Goal: Information Seeking & Learning: Learn about a topic

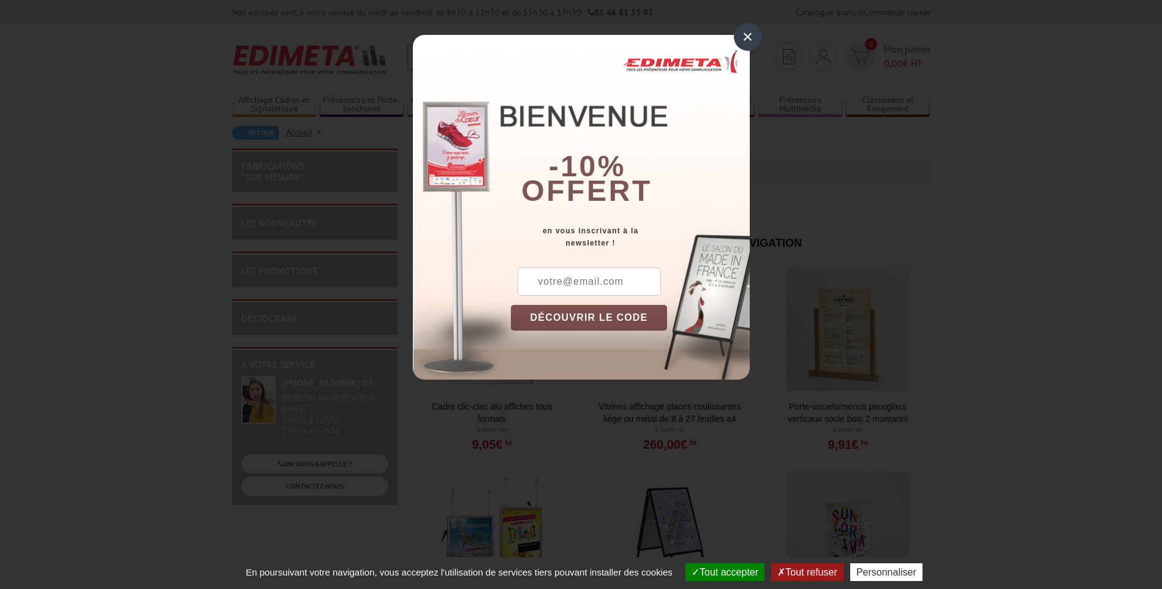
click at [749, 38] on div "×" at bounding box center [748, 37] width 28 height 28
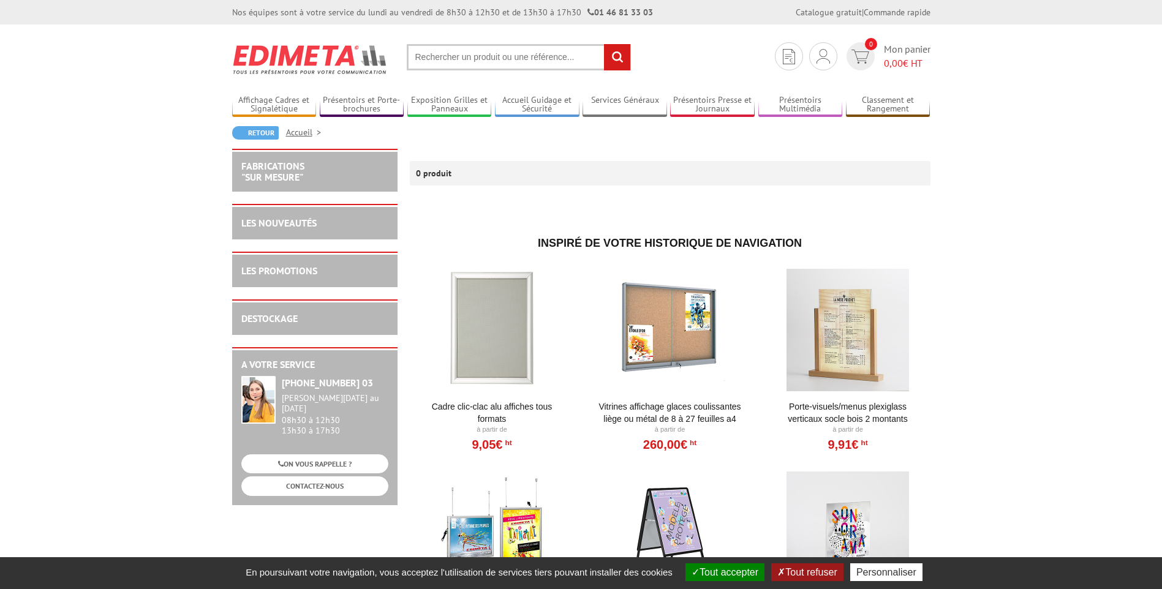
click at [508, 55] on input "text" at bounding box center [519, 57] width 224 height 26
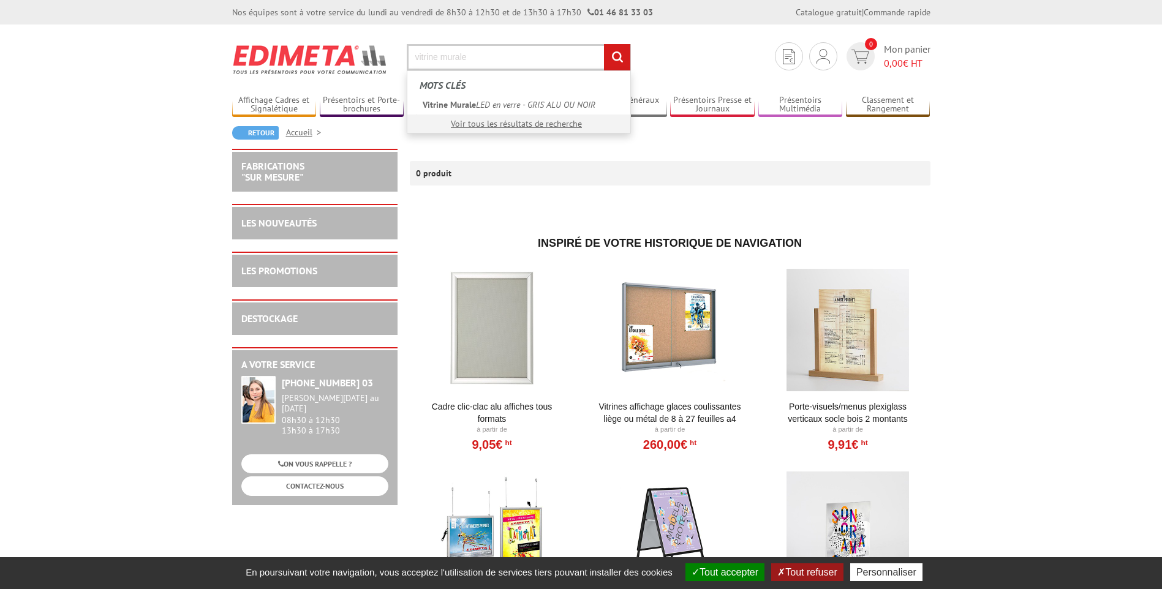
type input "vitrine murale"
click at [604, 44] on input "rechercher" at bounding box center [617, 57] width 26 height 26
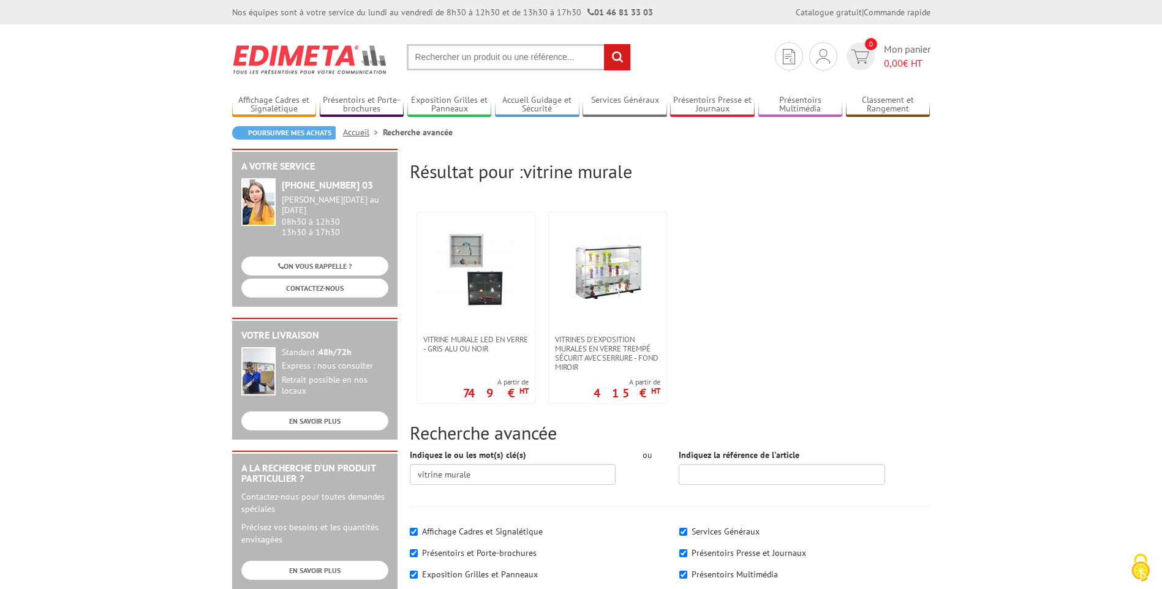
click at [576, 56] on input "text" at bounding box center [519, 57] width 224 height 26
click at [554, 51] on input "text" at bounding box center [519, 57] width 224 height 26
click at [554, 58] on input "text" at bounding box center [519, 57] width 224 height 26
type input "tableau d'affichage"
click at [604, 44] on input "rechercher" at bounding box center [617, 57] width 26 height 26
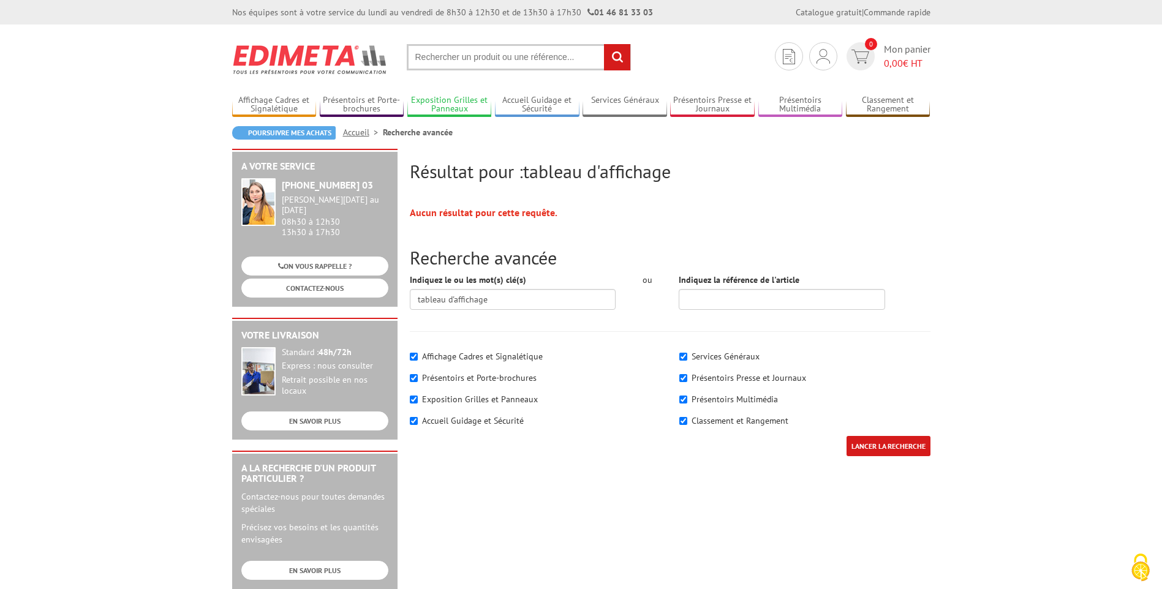
click at [475, 98] on link "Exposition Grilles et Panneaux" at bounding box center [449, 105] width 85 height 20
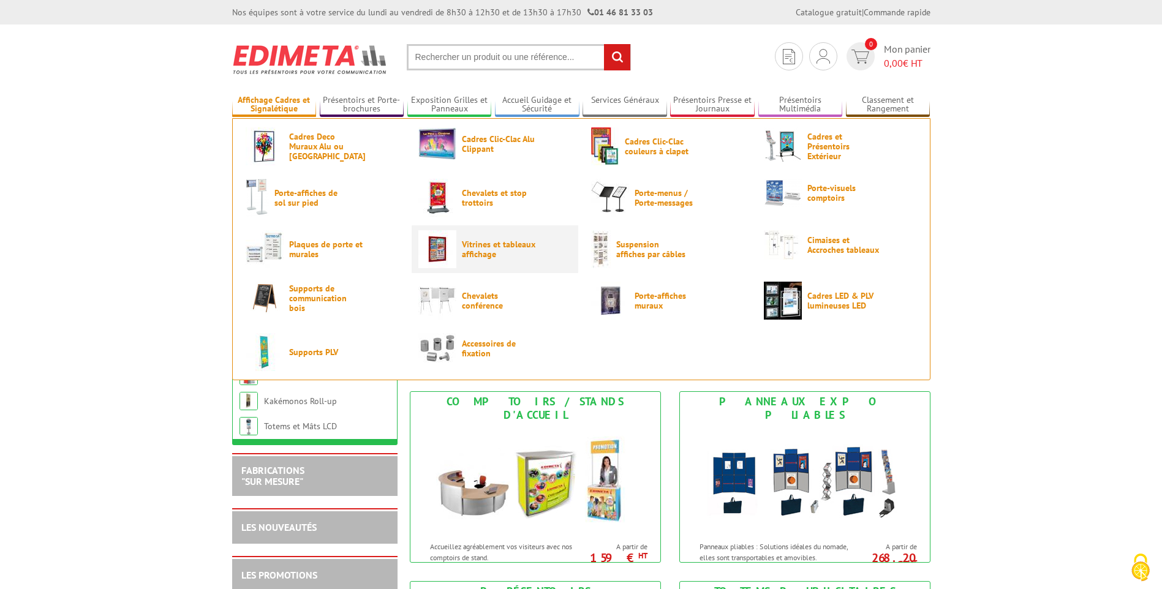
click at [452, 253] on img at bounding box center [437, 249] width 38 height 38
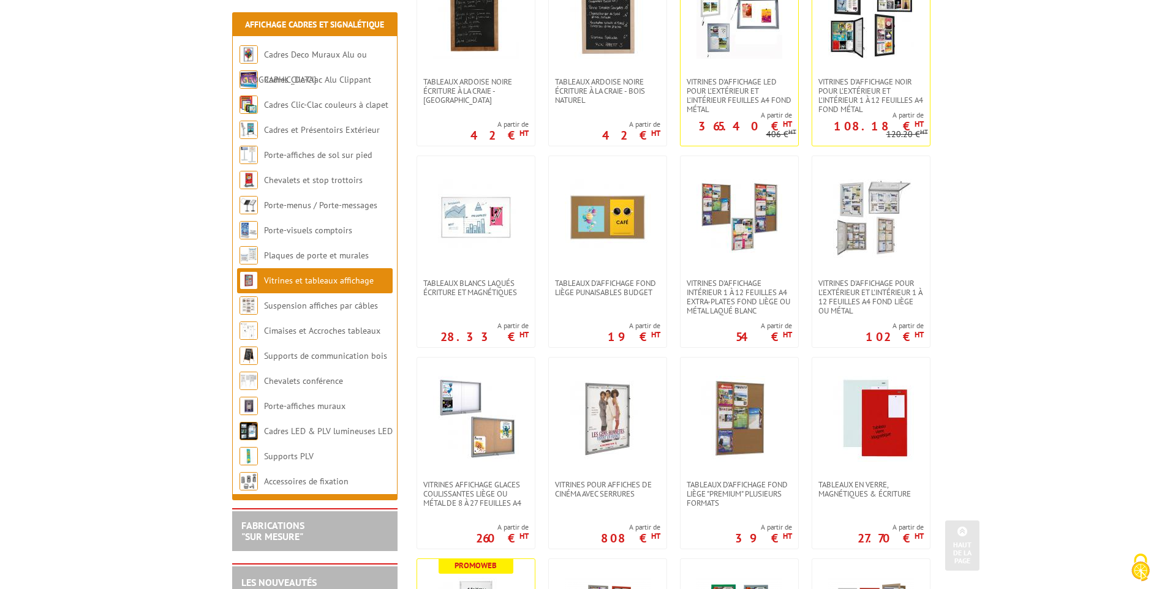
scroll to position [306, 0]
click at [871, 291] on span "Vitrines d'affichage pour l'extérieur et l'intérieur 1 à 12 feuilles A4 fond li…" at bounding box center [870, 296] width 105 height 37
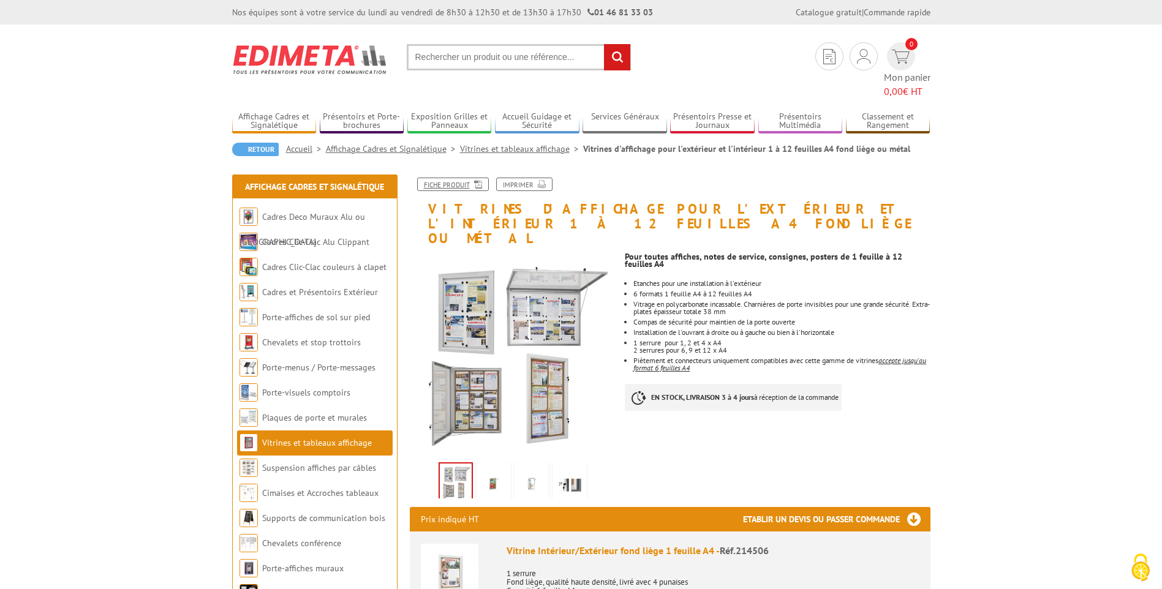
click at [449, 178] on link "Fiche produit" at bounding box center [453, 184] width 72 height 13
